Goal: Find specific page/section: Locate a particular part of the current website

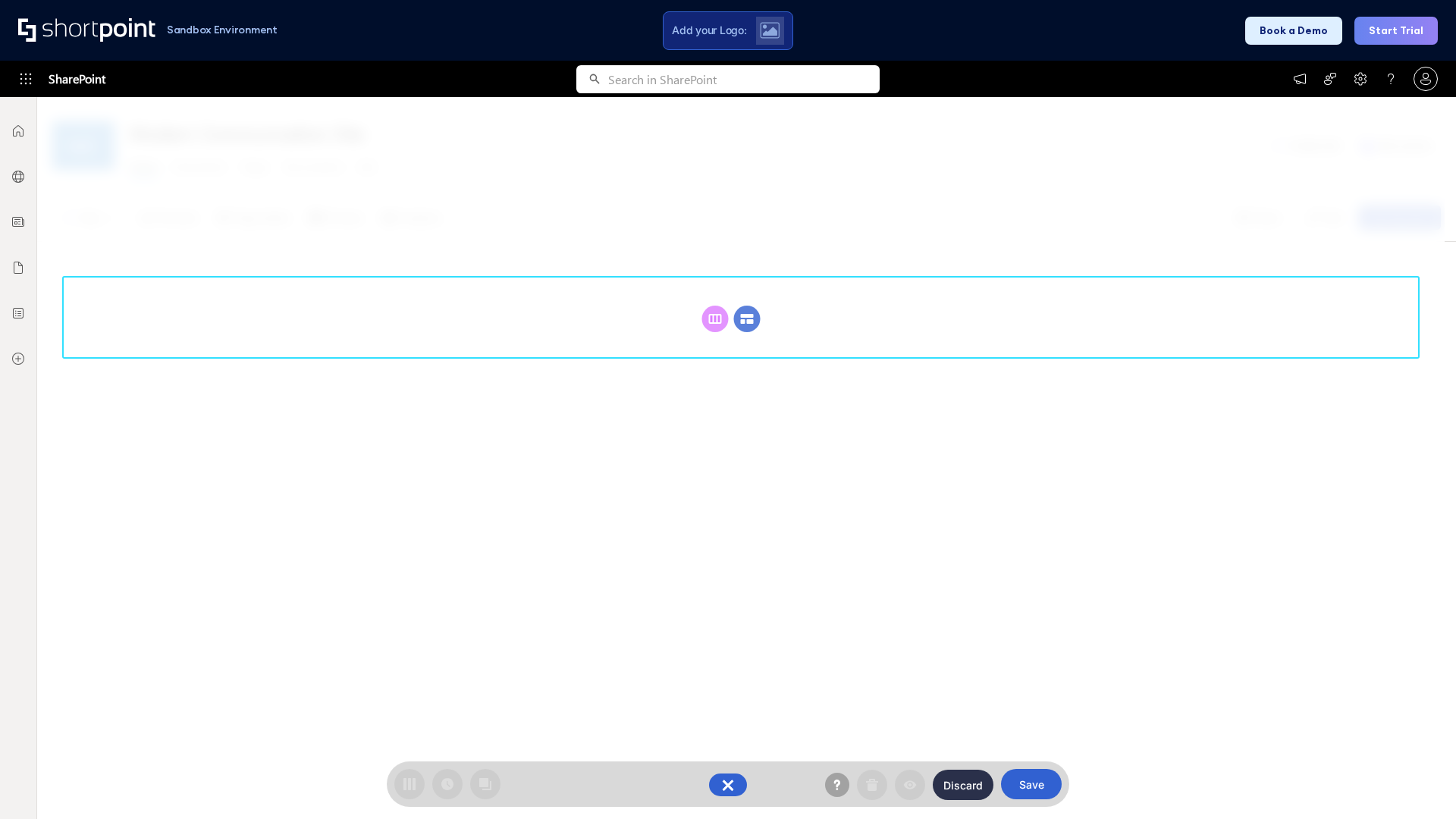
click at [747, 306] on circle at bounding box center [747, 319] width 26 height 26
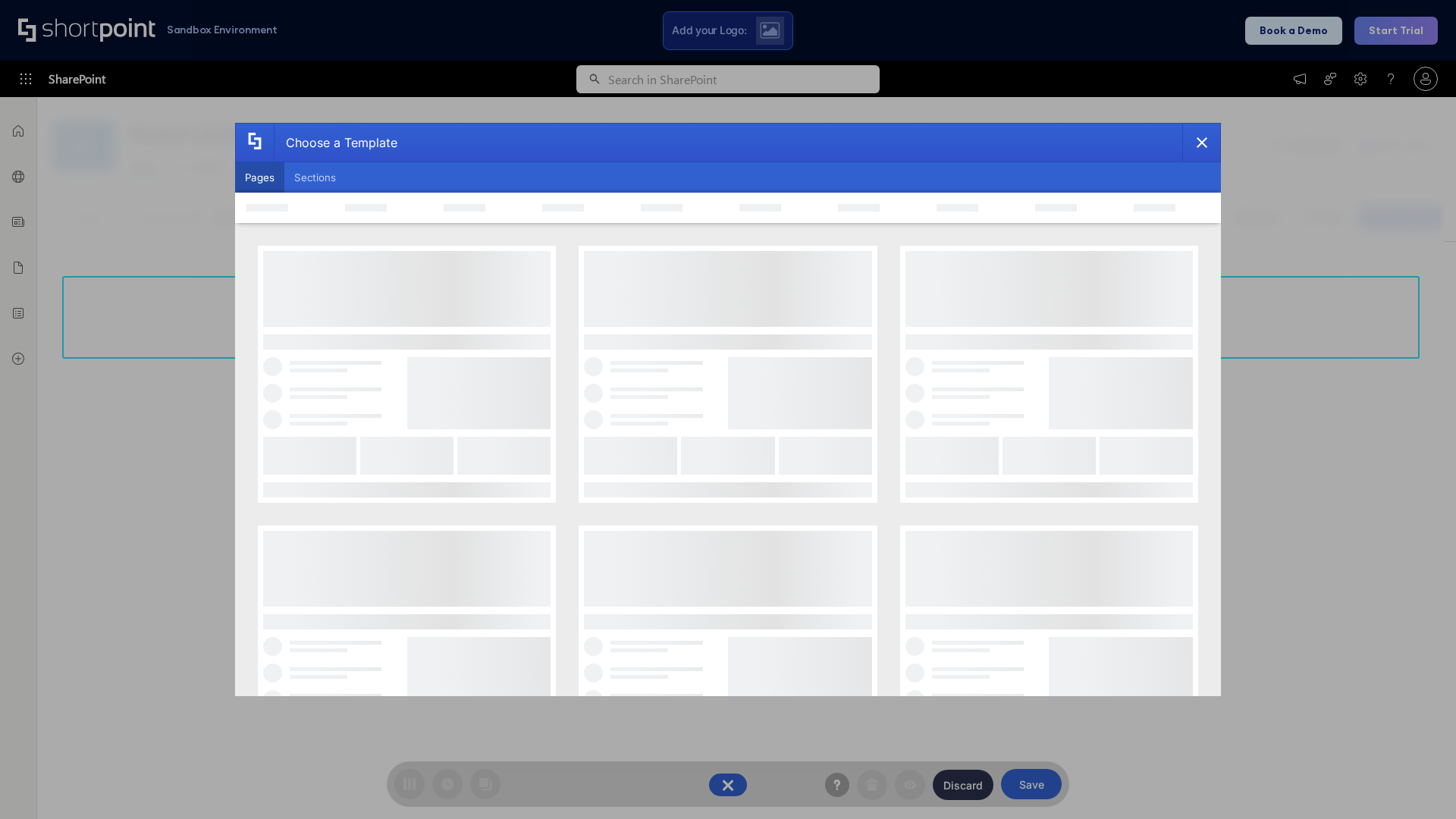
scroll to position [208, 0]
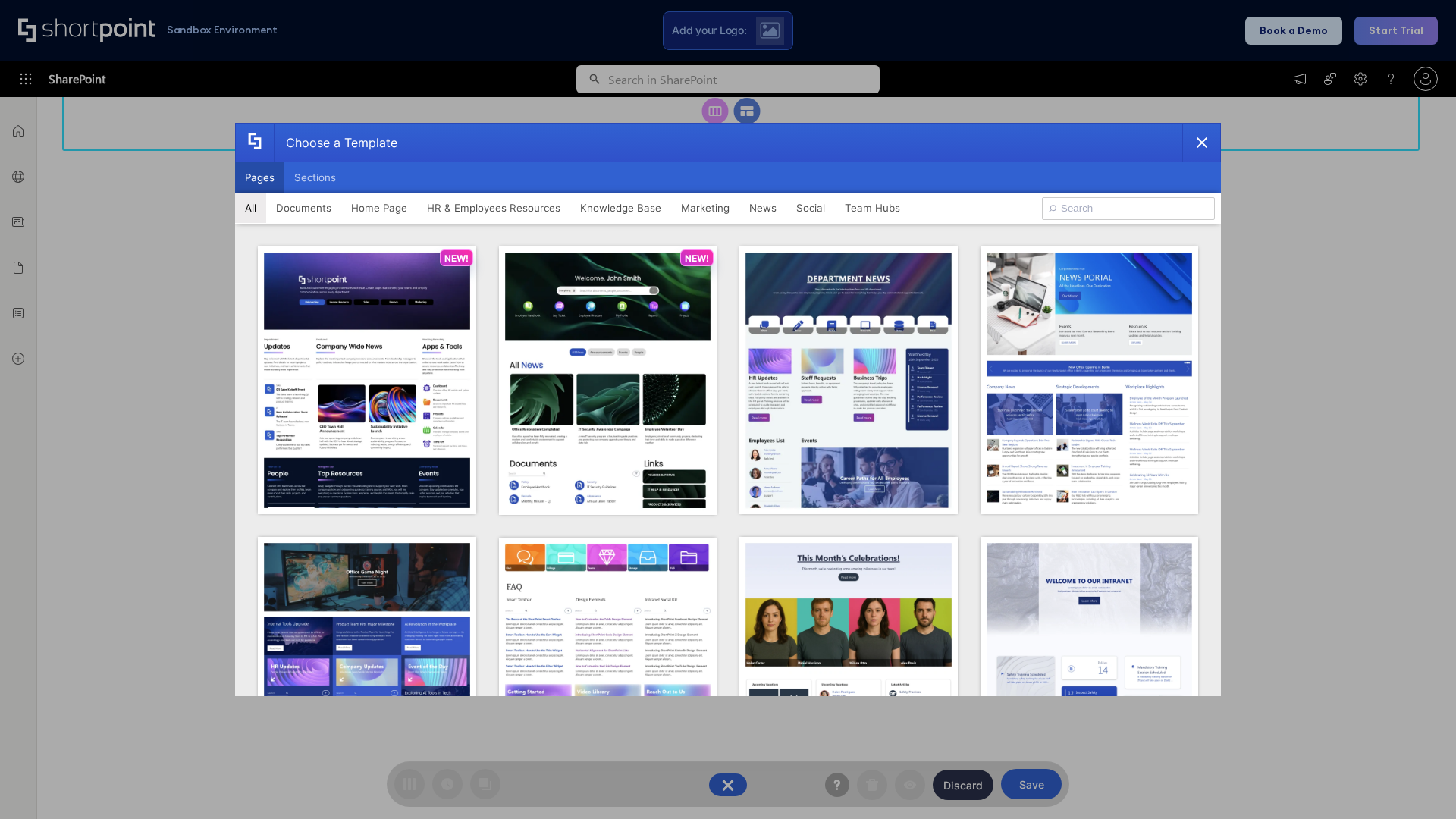
click at [259, 178] on button "Pages" at bounding box center [259, 178] width 50 height 31
type input "HR 6"
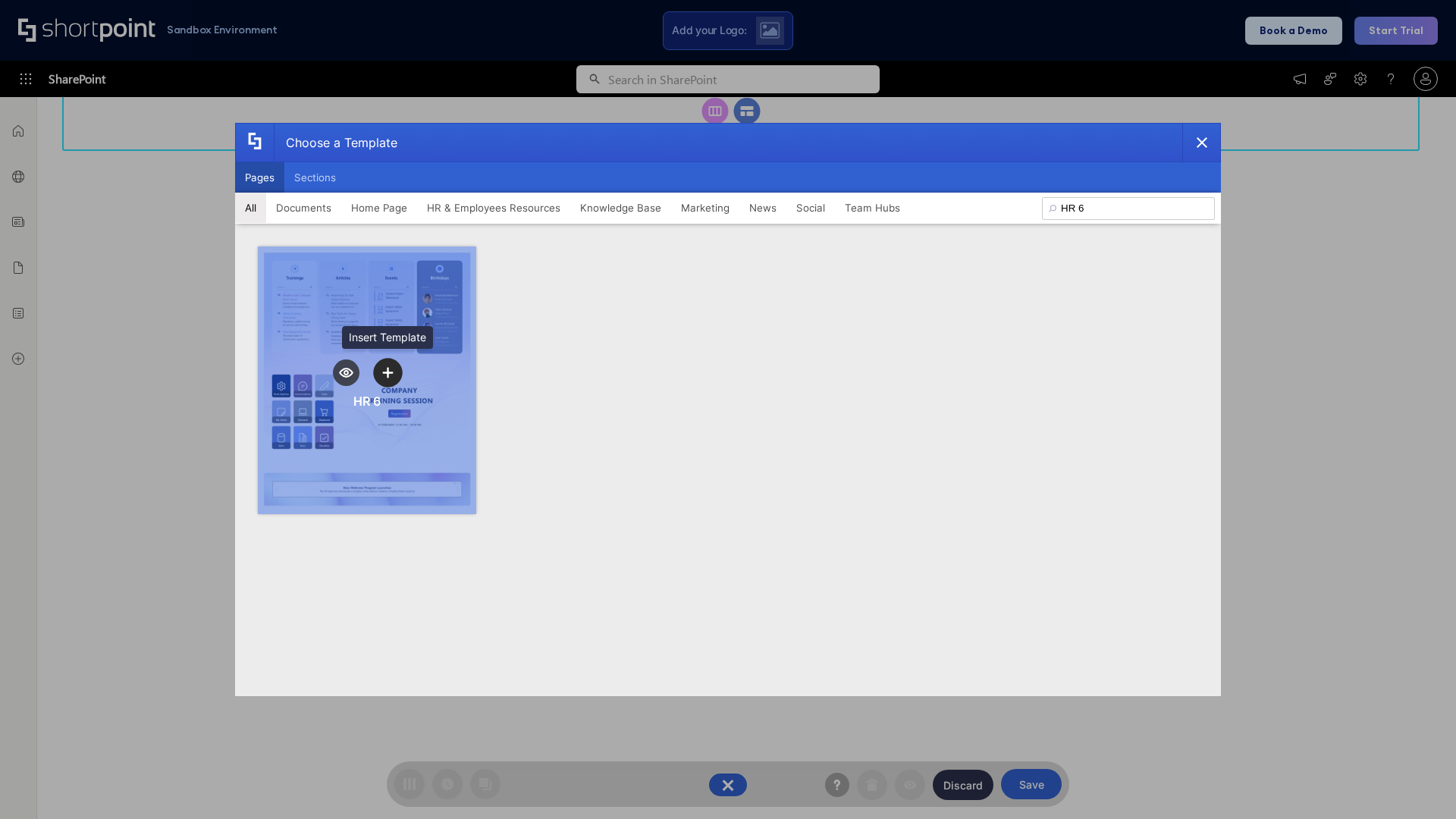
click at [387, 373] on icon "template selector" at bounding box center [387, 373] width 11 height 11
